Goal: Information Seeking & Learning: Learn about a topic

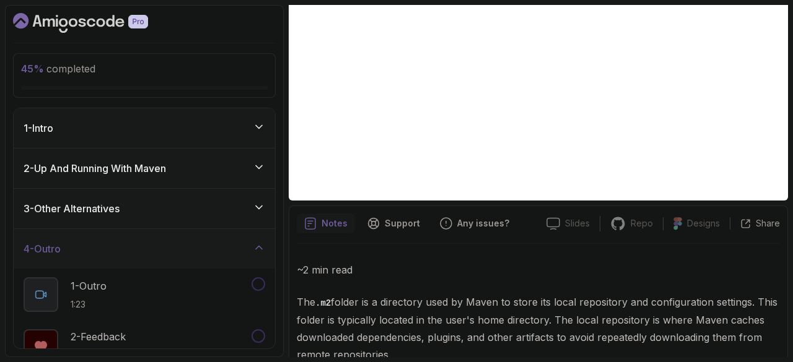
click at [126, 172] on h3 "2 - Up And Running With [PERSON_NAME]" at bounding box center [95, 168] width 142 height 15
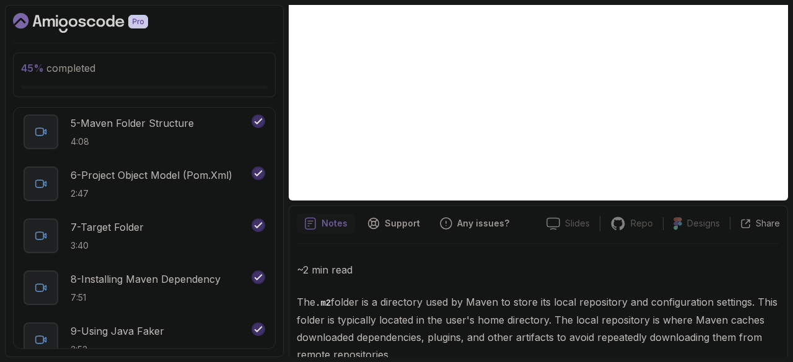
scroll to position [291, 0]
click at [144, 284] on p "8 - Installing Maven Dependency" at bounding box center [146, 278] width 150 height 15
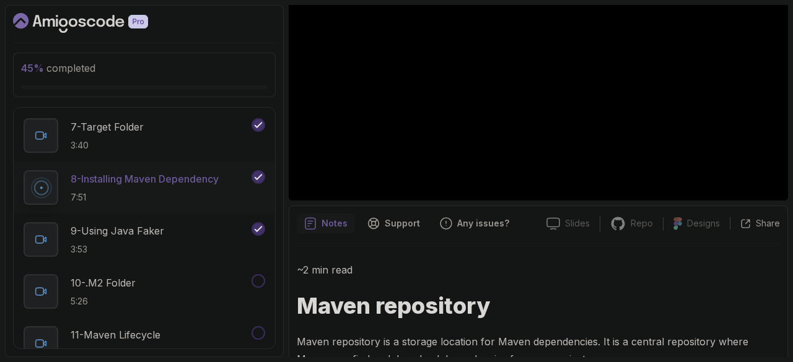
scroll to position [406, 0]
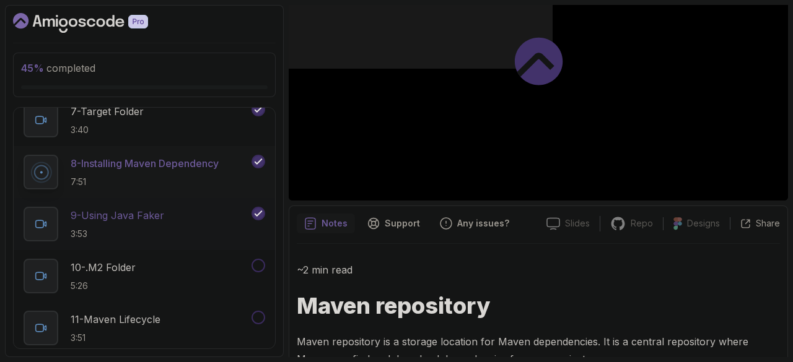
click at [116, 218] on p "9 - Using Java Faker" at bounding box center [118, 215] width 94 height 15
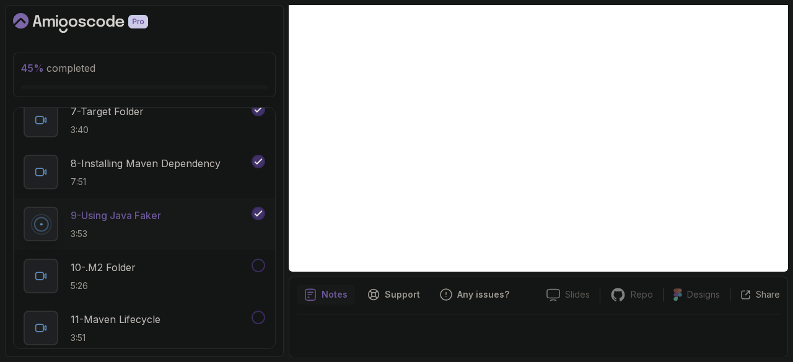
scroll to position [90, 0]
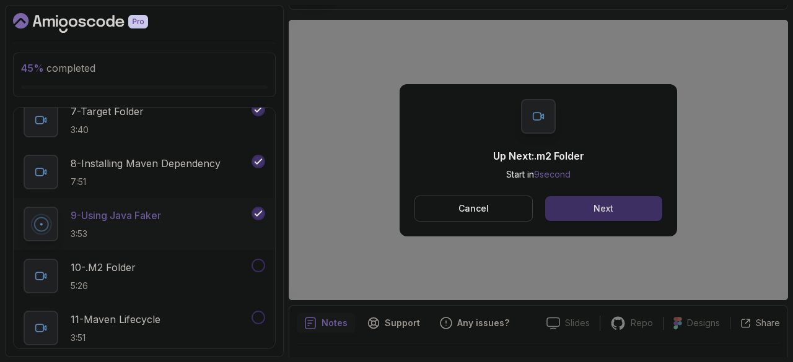
click at [598, 204] on div "Next" at bounding box center [603, 209] width 20 height 12
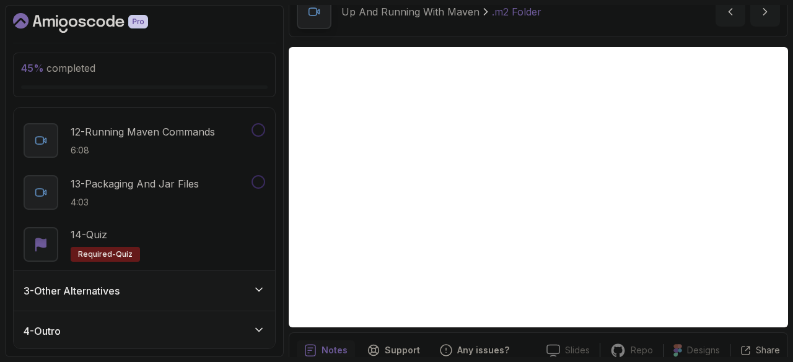
scroll to position [61, 0]
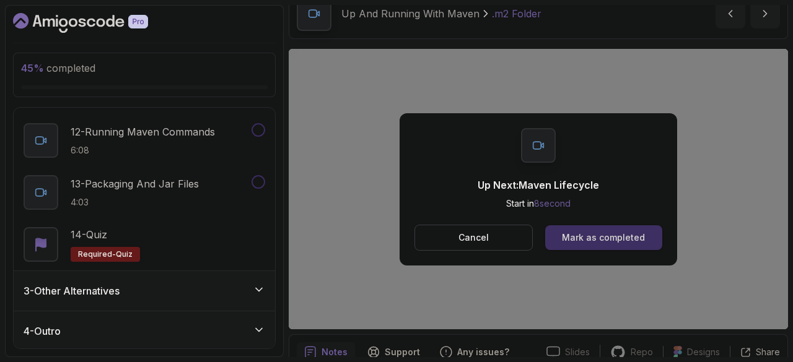
click at [579, 238] on div "Mark as completed" at bounding box center [603, 238] width 83 height 12
